Goal: Task Accomplishment & Management: Manage account settings

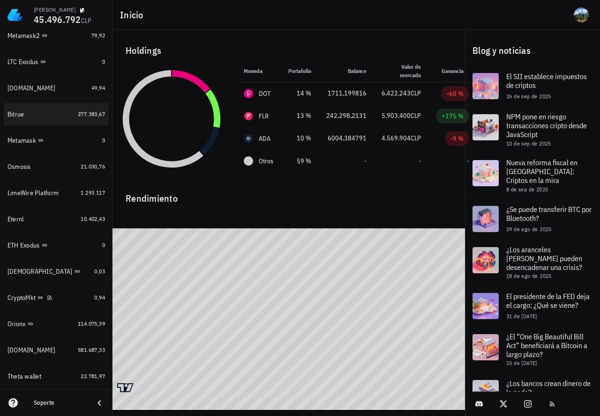
scroll to position [680, 0]
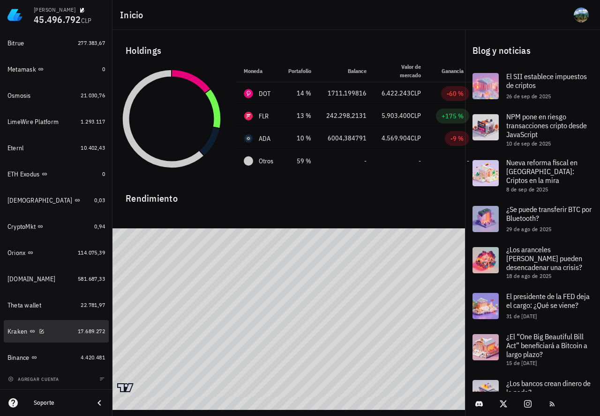
drag, startPoint x: 85, startPoint y: 325, endPoint x: 161, endPoint y: 180, distance: 163.0
click at [86, 325] on link "Kraken 17.689.272" at bounding box center [56, 331] width 105 height 22
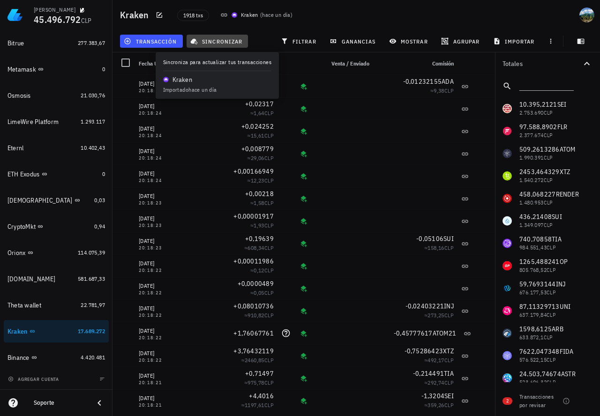
click at [229, 41] on span "sincronizar" at bounding box center [217, 40] width 50 height 7
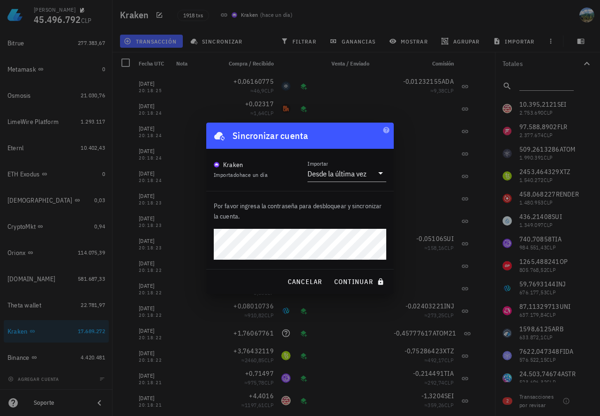
click at [330, 274] on button "continuar" at bounding box center [360, 282] width 60 height 17
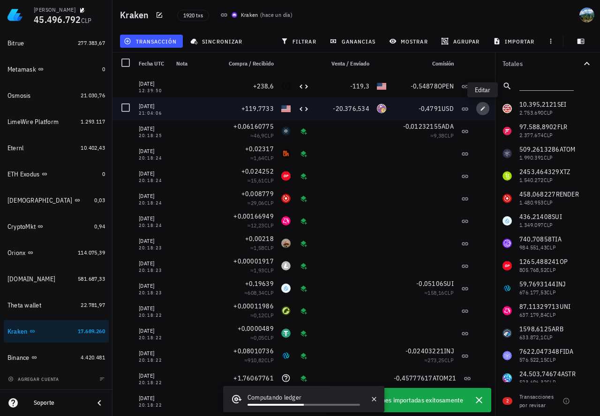
click at [478, 107] on span "button" at bounding box center [482, 109] width 13 height 6
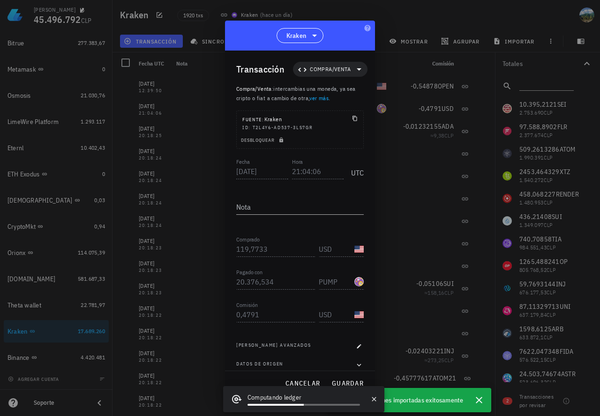
click at [355, 283] on div "PUMP-icon" at bounding box center [358, 281] width 9 height 9
click at [304, 379] on span "cancelar" at bounding box center [302, 383] width 35 height 8
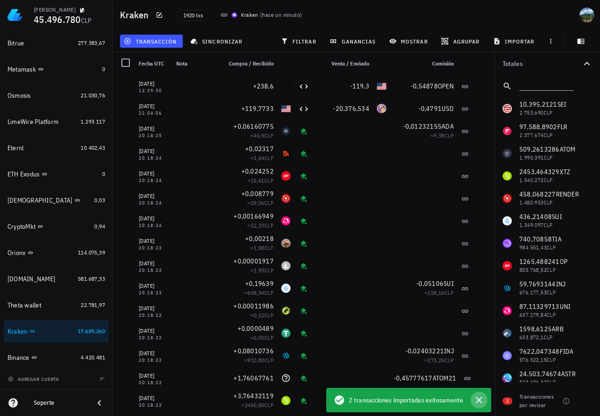
click at [479, 405] on icon "button" at bounding box center [478, 400] width 11 height 11
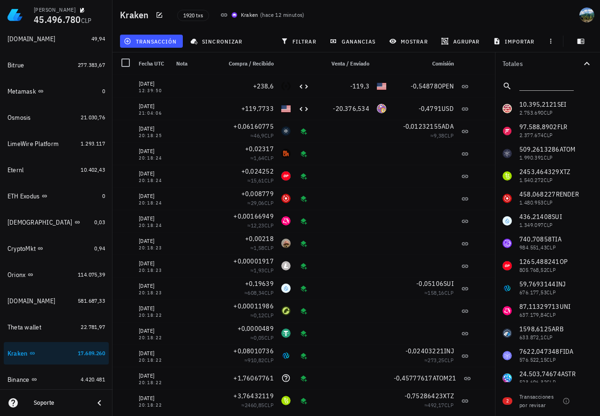
scroll to position [680, 0]
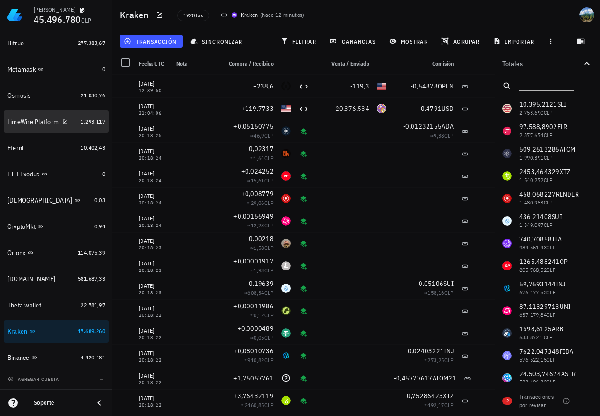
click at [80, 114] on link "LimeWire Platform 1.293.117" at bounding box center [56, 122] width 105 height 22
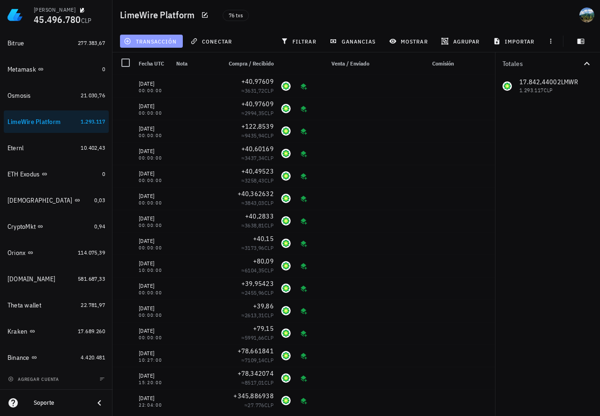
click at [151, 41] on span "transacción" at bounding box center [151, 40] width 51 height 7
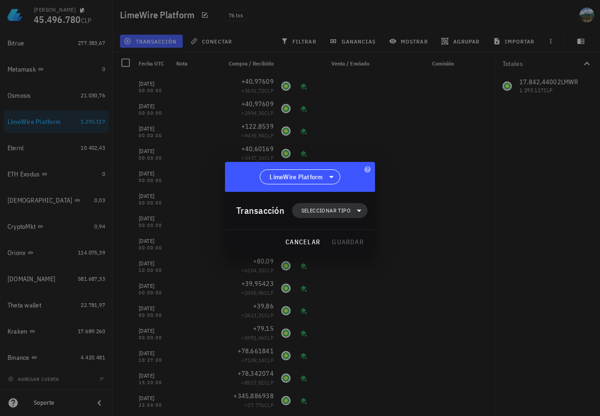
click at [340, 210] on span "Seleccionar tipo" at bounding box center [325, 210] width 49 height 9
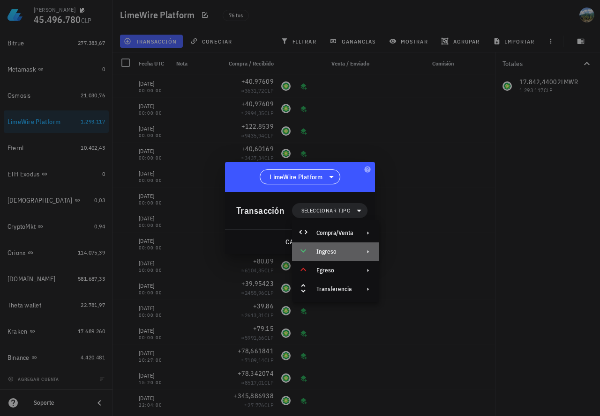
click at [341, 252] on div "Ingreso" at bounding box center [334, 251] width 37 height 7
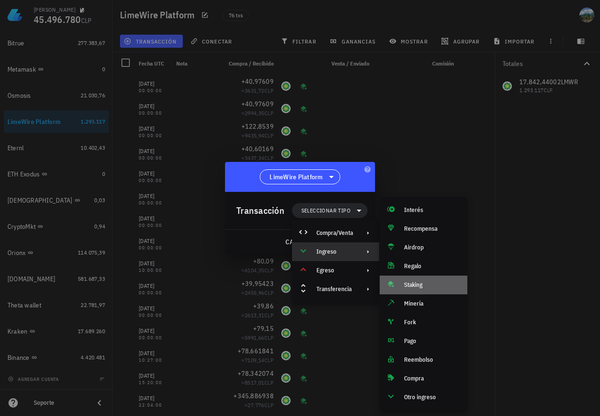
click at [420, 285] on div "Staking" at bounding box center [432, 284] width 56 height 7
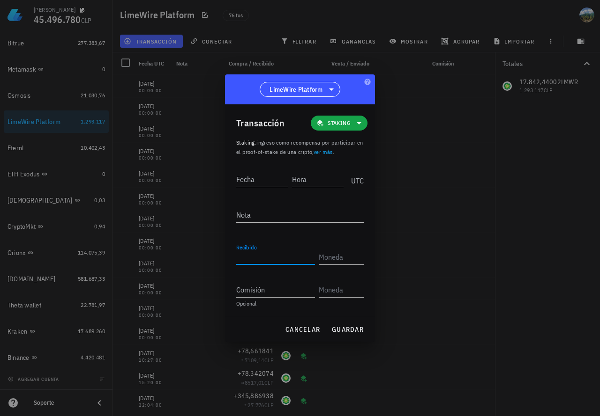
click at [252, 259] on input "Recibido" at bounding box center [275, 257] width 79 height 15
paste input "41,1647"
type input "41,1647"
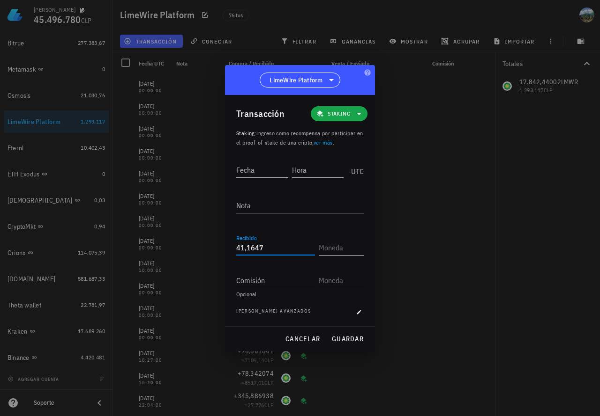
click at [335, 250] on input "text" at bounding box center [339, 247] width 43 height 15
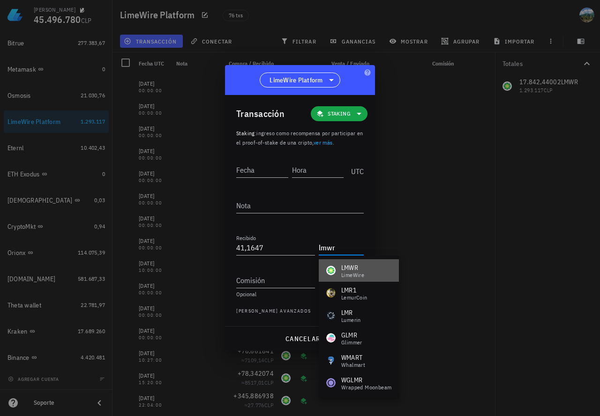
click at [352, 270] on div "LMWR" at bounding box center [352, 267] width 23 height 9
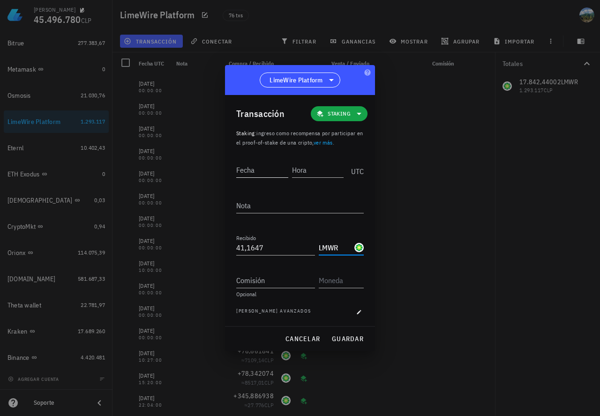
type input "LMWR"
click at [269, 173] on input "Fecha" at bounding box center [262, 170] width 53 height 15
type input "[DATE]"
click at [314, 170] on input "Hora" at bounding box center [318, 170] width 52 height 15
type input "00:00:00"
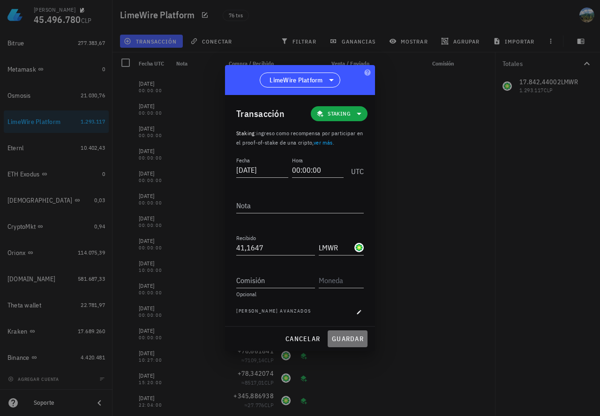
click at [345, 337] on span "guardar" at bounding box center [347, 339] width 32 height 8
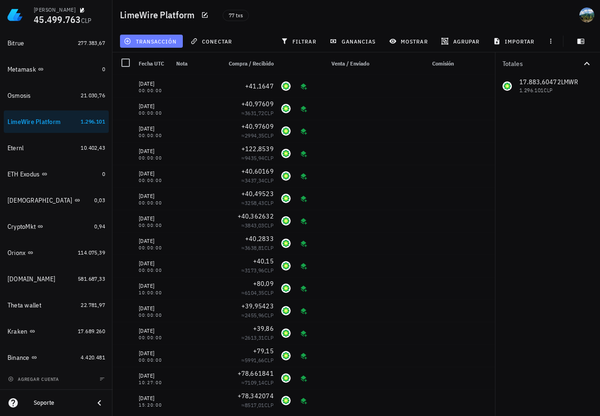
click at [170, 45] on button "transacción" at bounding box center [151, 41] width 63 height 13
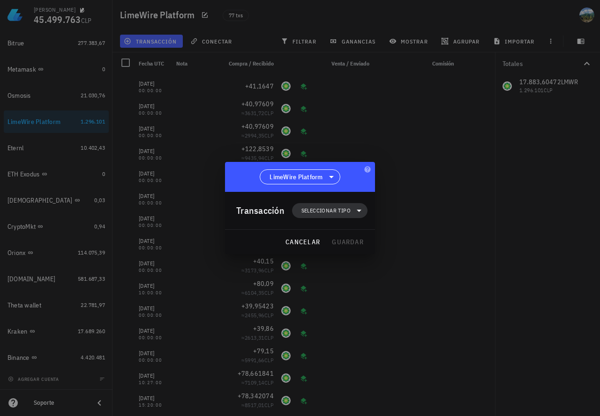
click at [303, 208] on span "Seleccionar tipo" at bounding box center [325, 210] width 49 height 9
click at [330, 255] on div "Ingreso" at bounding box center [334, 251] width 37 height 7
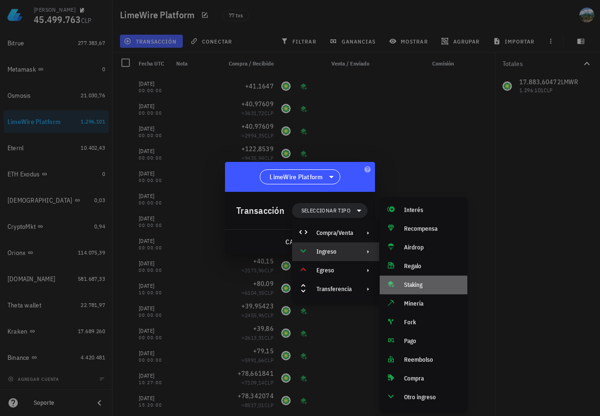
click at [413, 282] on div "Staking" at bounding box center [432, 284] width 56 height 7
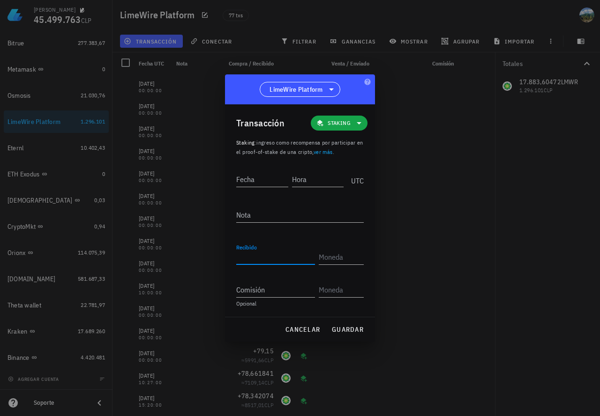
paste input "41,1647"
type input "41,1647"
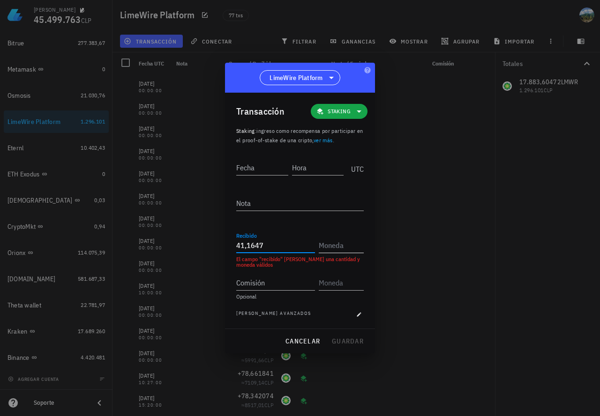
click at [337, 248] on input "text" at bounding box center [339, 245] width 43 height 15
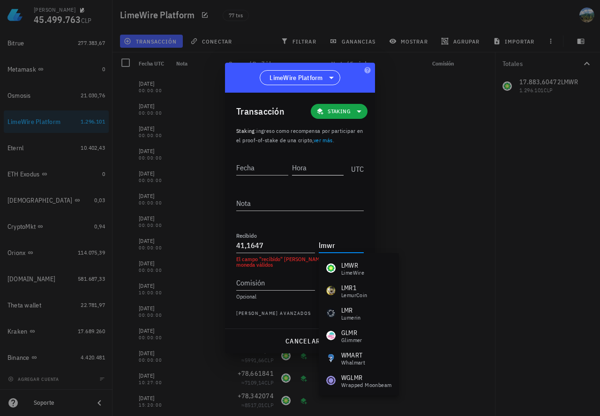
click at [300, 170] on input "Hora" at bounding box center [318, 167] width 52 height 15
type input "LMWR"
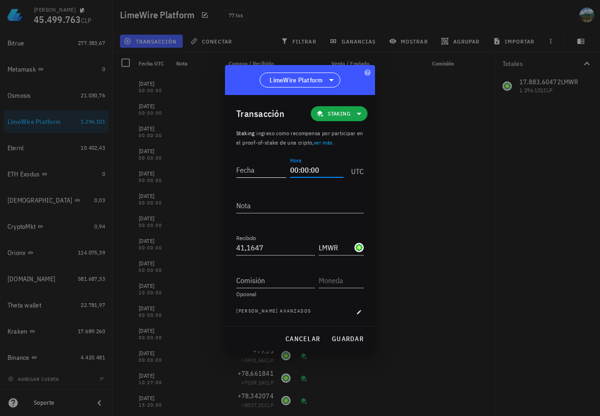
type input "00:00:00"
click at [252, 166] on input "Fecha" at bounding box center [262, 170] width 53 height 15
type input "[DATE]"
click at [355, 341] on span "guardar" at bounding box center [347, 339] width 32 height 8
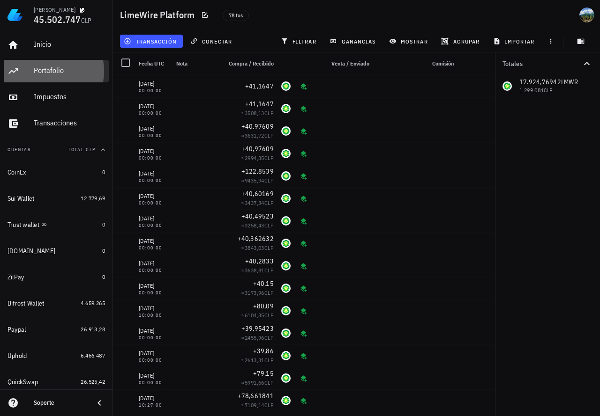
click at [52, 70] on div "Portafolio" at bounding box center [69, 70] width 71 height 9
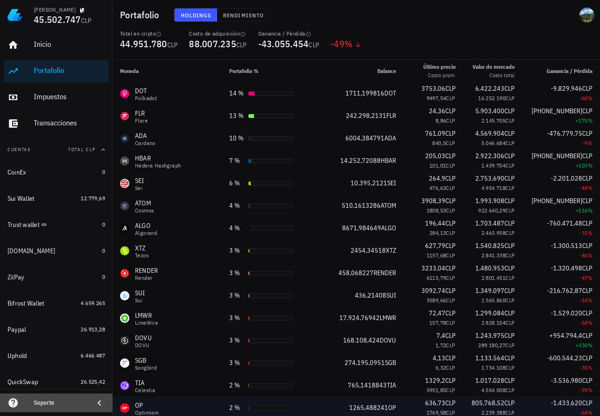
click at [102, 406] on icon at bounding box center [99, 403] width 11 height 11
